Goal: Information Seeking & Learning: Find specific fact

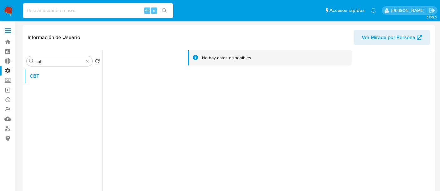
select select "10"
type input "WEjFIDE3ucycCumTvYb76dvr"
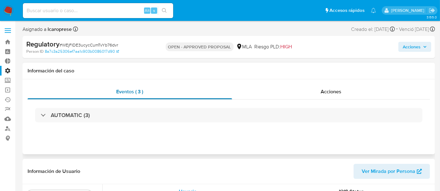
select select "10"
click at [318, 90] on div "Acciones" at bounding box center [331, 91] width 198 height 15
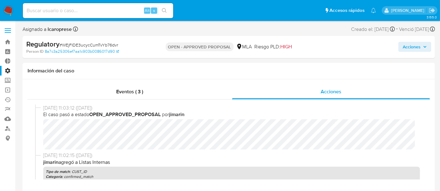
click at [9, 12] on img at bounding box center [8, 10] width 11 height 11
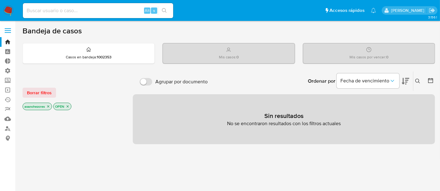
click at [48, 107] on icon "close-filter" at bounding box center [48, 107] width 4 height 4
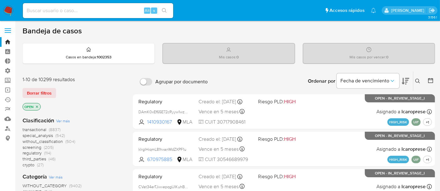
click at [37, 105] on icon "close-filter" at bounding box center [37, 107] width 4 height 4
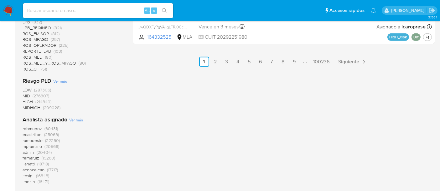
scroll to position [486, 0]
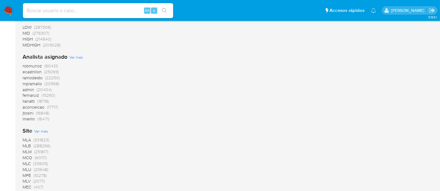
click at [40, 140] on span "(331823)" at bounding box center [41, 140] width 16 height 6
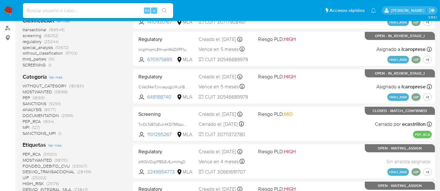
scroll to position [66, 0]
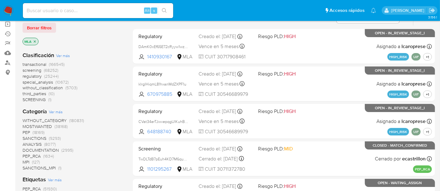
click at [39, 76] on span "regulatory" at bounding box center [32, 76] width 19 height 6
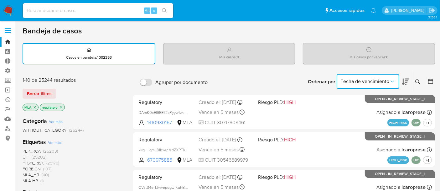
click at [393, 81] on icon "Ordenar por" at bounding box center [392, 82] width 6 height 6
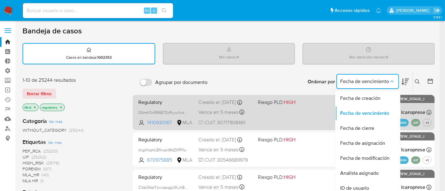
click at [352, 97] on span "Fecha de creación" at bounding box center [360, 98] width 40 height 6
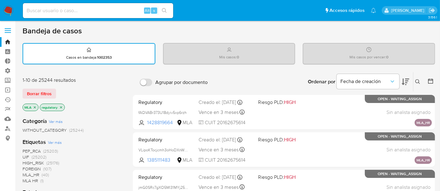
click at [427, 82] on icon at bounding box center [430, 81] width 6 height 6
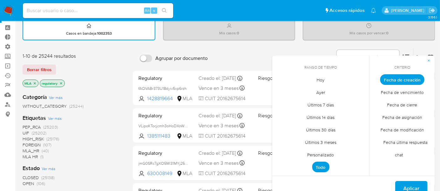
scroll to position [35, 0]
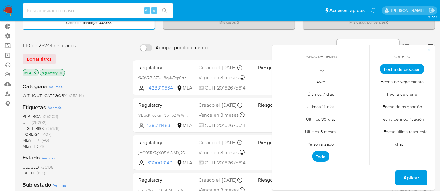
click at [324, 143] on span "Personalizado" at bounding box center [321, 144] width 40 height 13
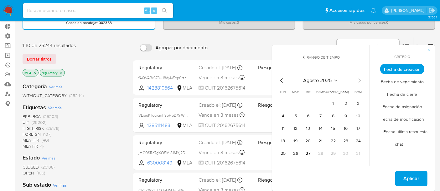
click at [280, 80] on icon "Mes anterior" at bounding box center [282, 81] width 8 height 8
click at [280, 79] on icon "Mes anterior" at bounding box center [282, 81] width 8 height 8
click at [344, 129] on button "14" at bounding box center [345, 129] width 10 height 10
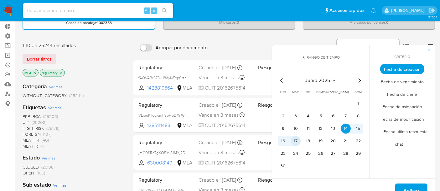
click at [297, 142] on button "17" at bounding box center [295, 141] width 10 height 10
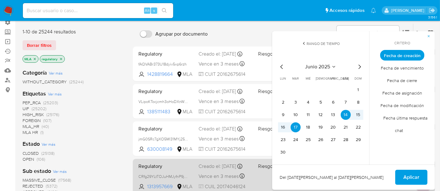
scroll to position [69, 0]
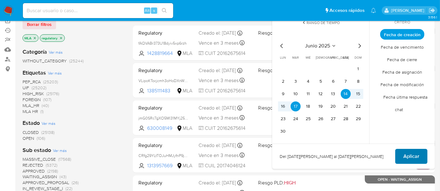
click at [402, 154] on button "Aplicar" at bounding box center [411, 156] width 32 height 15
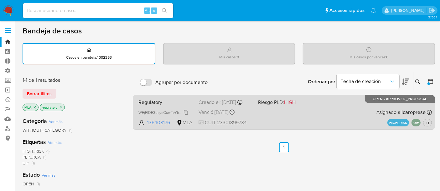
click at [184, 113] on span "WEjFIDE3ucycCumTvYb76dvr" at bounding box center [163, 112] width 50 height 7
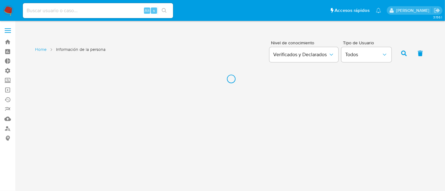
click at [92, 9] on input at bounding box center [98, 11] width 150 height 8
paste input "WEjFIDE3ucycCumTvYb76dvr"
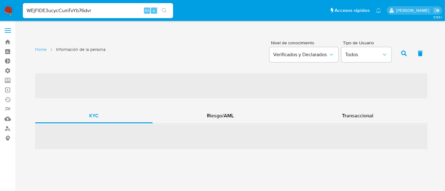
type input "WEjFIDE3ucycCumTvYb76dvr"
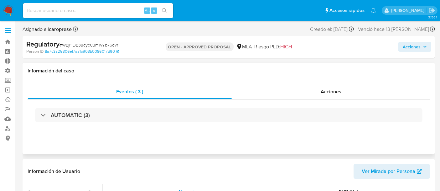
select select "10"
click at [120, 12] on input at bounding box center [98, 11] width 150 height 8
type input "59405834"
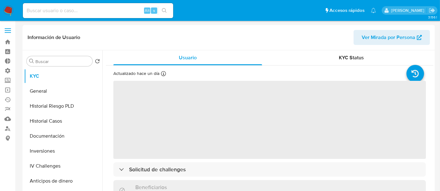
select select "10"
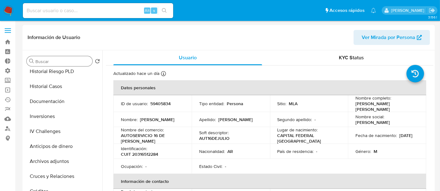
click at [63, 61] on input "Buscar" at bounding box center [62, 62] width 54 height 6
select select "10"
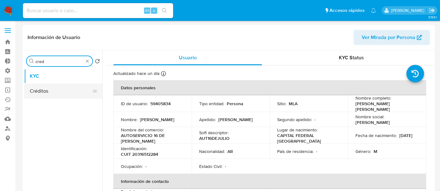
type input "cred"
click at [66, 92] on button "Créditos" at bounding box center [60, 91] width 73 height 15
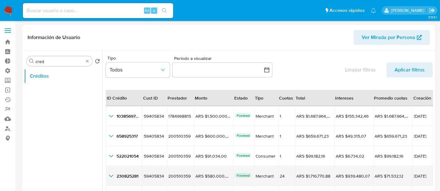
scroll to position [14, 0]
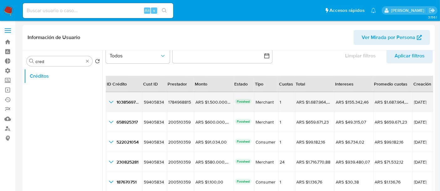
click at [113, 102] on icon "button_show_hidden_detail_by_id_0" at bounding box center [111, 103] width 8 height 8
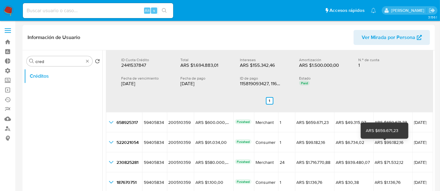
scroll to position [7, 0]
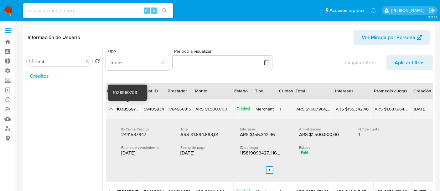
click at [111, 107] on icon "button_show_hidden_detail_by_id_0" at bounding box center [111, 109] width 8 height 8
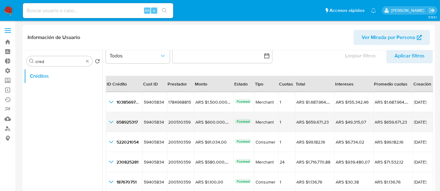
scroll to position [69, 0]
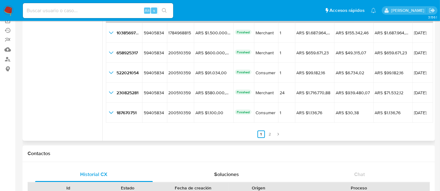
click at [272, 138] on ul "Anterior 1 2 Siguiente" at bounding box center [269, 130] width 327 height 15
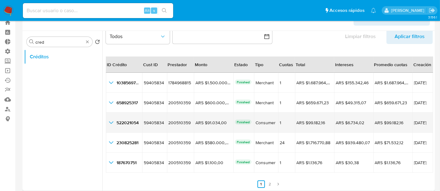
scroll to position [0, 0]
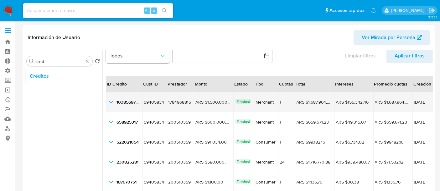
click at [115, 109] on td "1038569709 1038569709" at bounding box center [124, 102] width 36 height 20
click at [115, 105] on div "1038569709 1038569709" at bounding box center [123, 103] width 33 height 8
click at [113, 99] on icon "button_show_hidden_detail_by_id_0" at bounding box center [111, 103] width 8 height 8
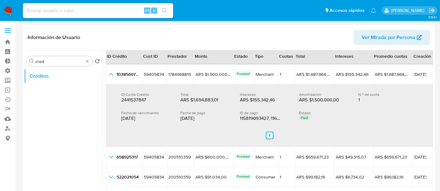
scroll to position [77, 0]
click at [112, 74] on icon "button_show_hidden_detail_by_id_0" at bounding box center [111, 74] width 4 height 3
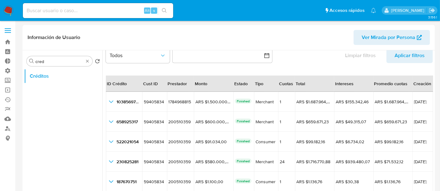
scroll to position [14, 0]
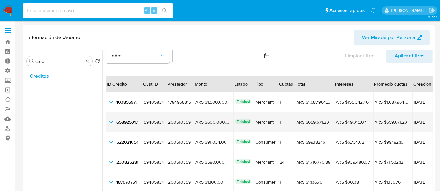
click at [113, 120] on icon "button_show_hidden_detail_by_id_1" at bounding box center [111, 123] width 8 height 8
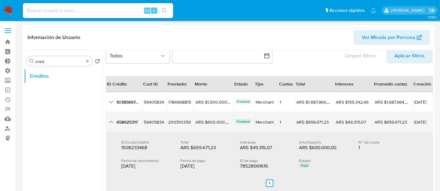
click at [113, 120] on icon "button_show_hidden_detail_by_id_1" at bounding box center [111, 123] width 8 height 8
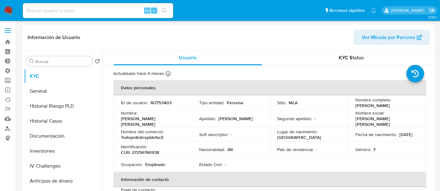
select select "10"
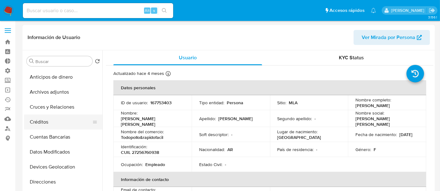
click at [71, 123] on button "Créditos" at bounding box center [60, 122] width 73 height 15
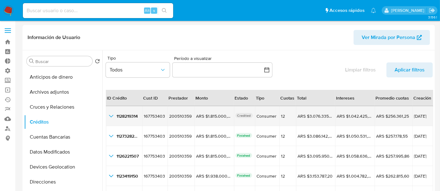
drag, startPoint x: 116, startPoint y: 119, endPoint x: 112, endPoint y: 116, distance: 4.7
click at [112, 116] on div "1128219314 1128219314" at bounding box center [123, 117] width 33 height 8
click at [112, 116] on icon "button_show_hidden_detail_by_id_0" at bounding box center [111, 116] width 4 height 3
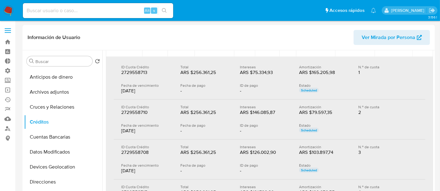
scroll to position [0, 0]
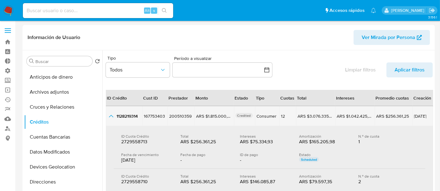
click at [110, 117] on icon "button_show_hidden_detail_by_id_0" at bounding box center [111, 117] width 8 height 8
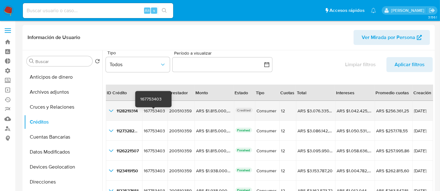
scroll to position [14, 0]
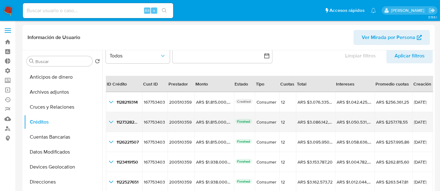
click at [109, 121] on icon "button_show_hidden_detail_by_id_1" at bounding box center [111, 122] width 4 height 3
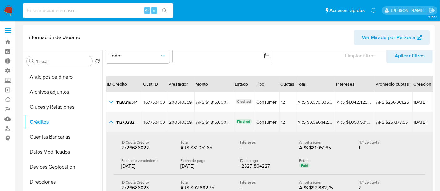
click at [109, 121] on icon "button_show_hidden_detail_by_id_1" at bounding box center [111, 123] width 8 height 8
